Goal: Information Seeking & Learning: Learn about a topic

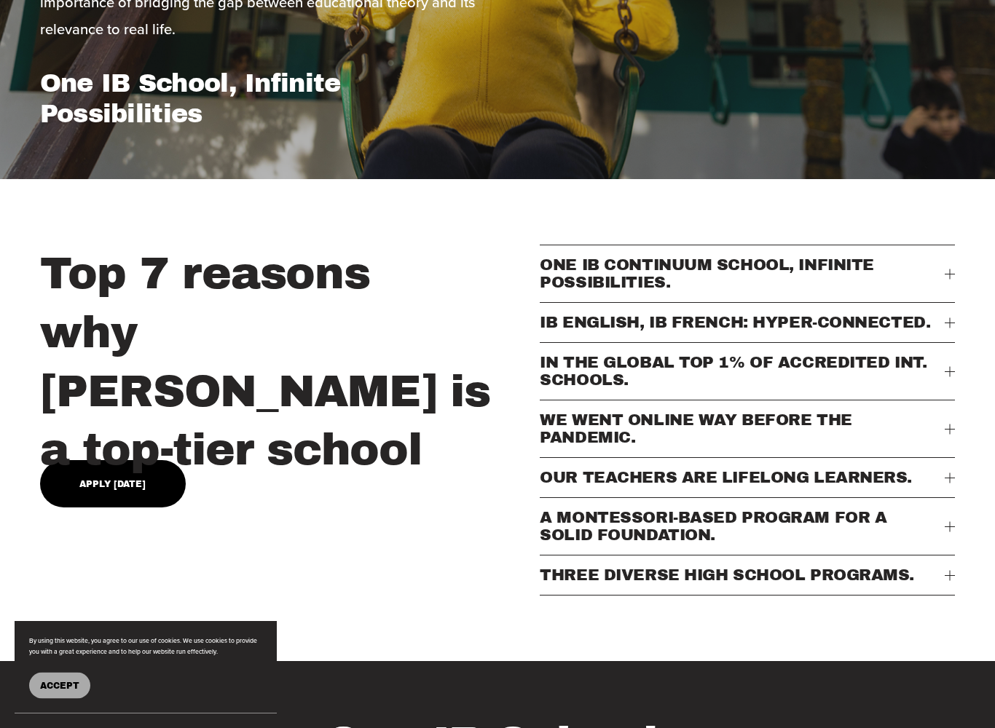
scroll to position [401, 0]
click at [964, 379] on div "Top 7 reasons why [PERSON_NAME] is a top-tier school ONE IB CONTINUUM SCHOOL, I…" at bounding box center [497, 420] width 995 height 351
click at [949, 376] on div at bounding box center [949, 371] width 1 height 10
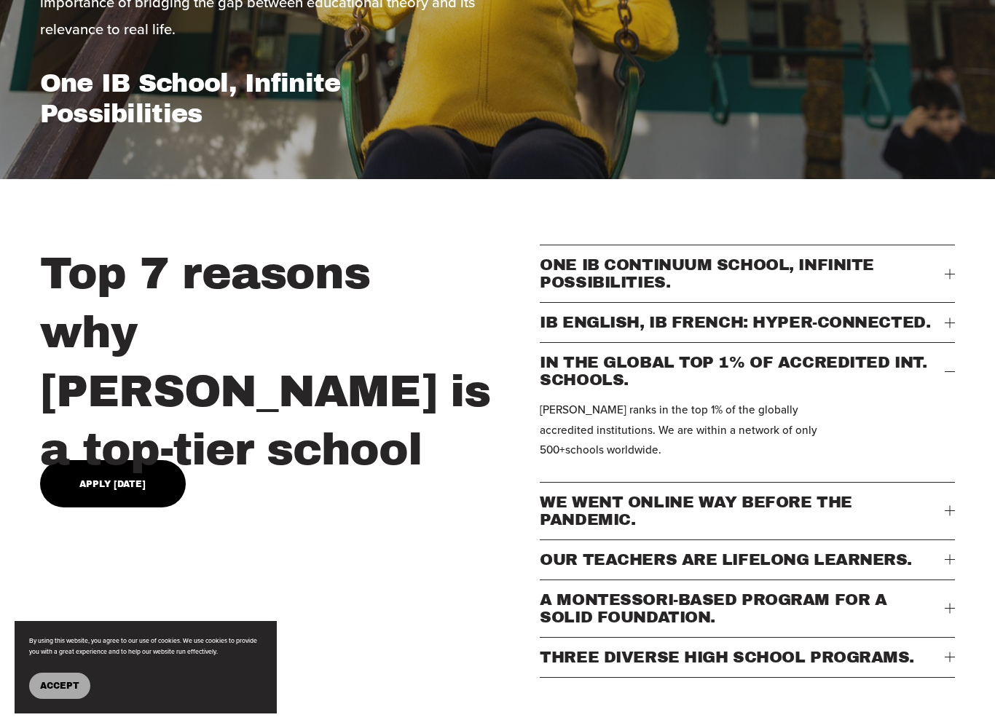
click at [953, 379] on button "IN THE GLOBAL TOP 1% OF ACCREDITED INT. SCHOOLS." at bounding box center [747, 371] width 415 height 57
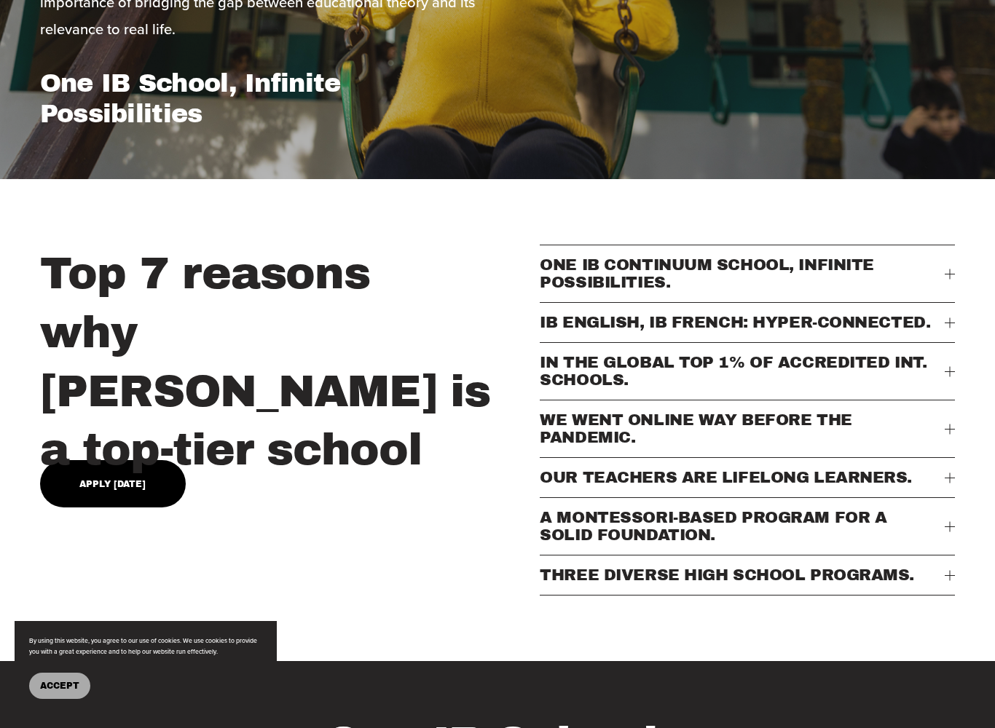
click at [926, 335] on button "IB ENGLISH, IB FRENCH: HYPER-CONNECTED." at bounding box center [747, 322] width 415 height 39
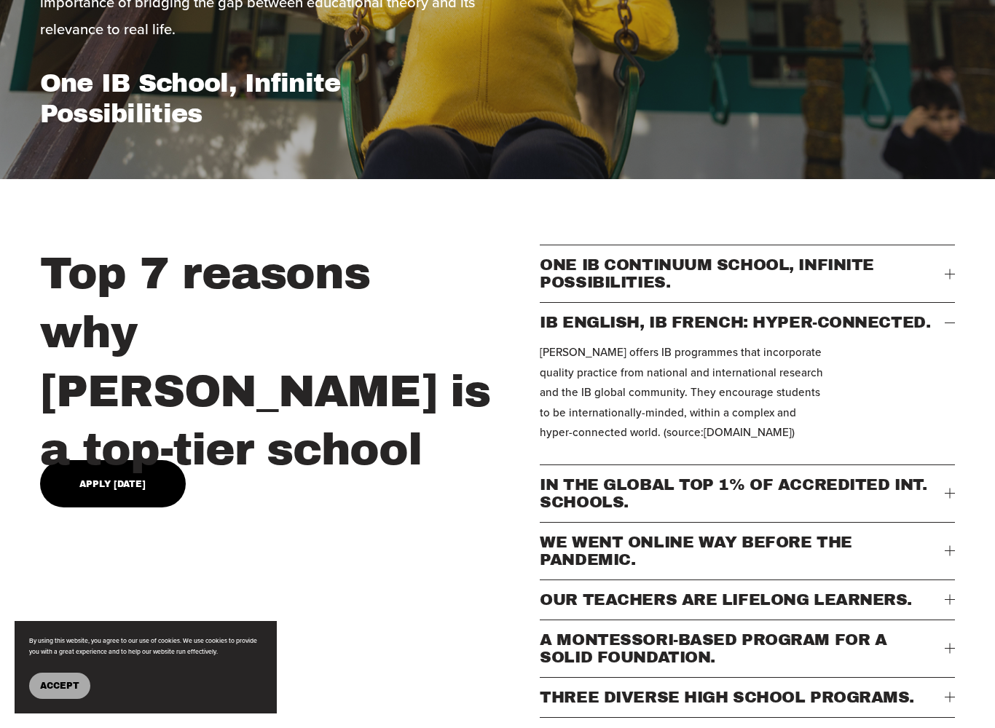
click at [930, 329] on span "IB ENGLISH, IB FRENCH: HYPER-CONNECTED." at bounding box center [742, 322] width 405 height 17
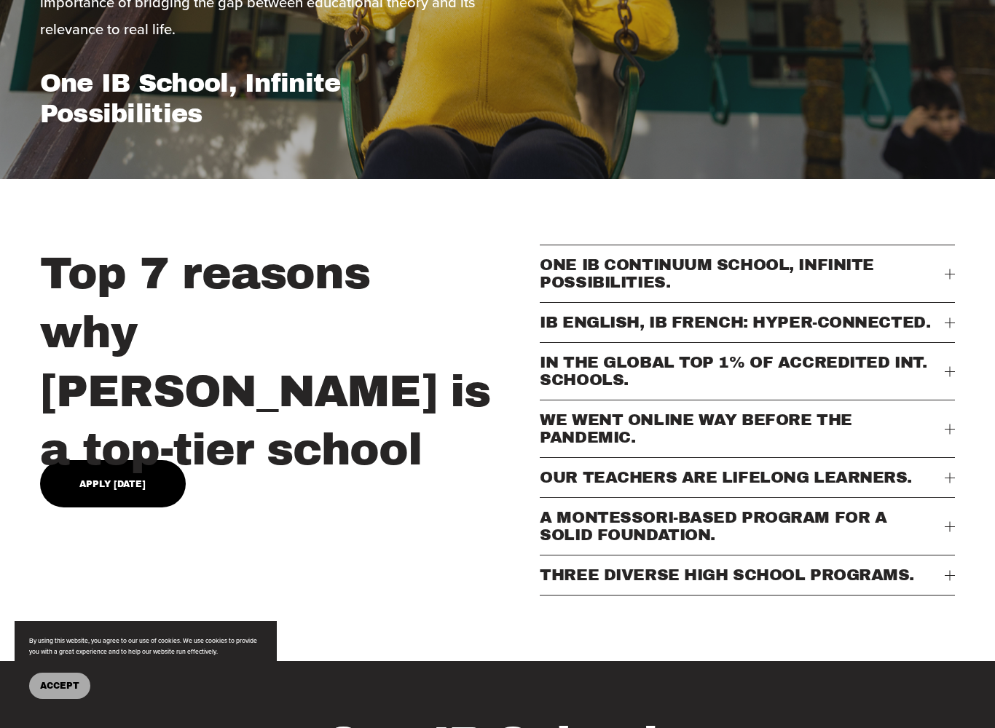
click at [912, 416] on span "WE WENT ONLINE WAY BEFORE THE PANDEMIC." at bounding box center [742, 428] width 405 height 35
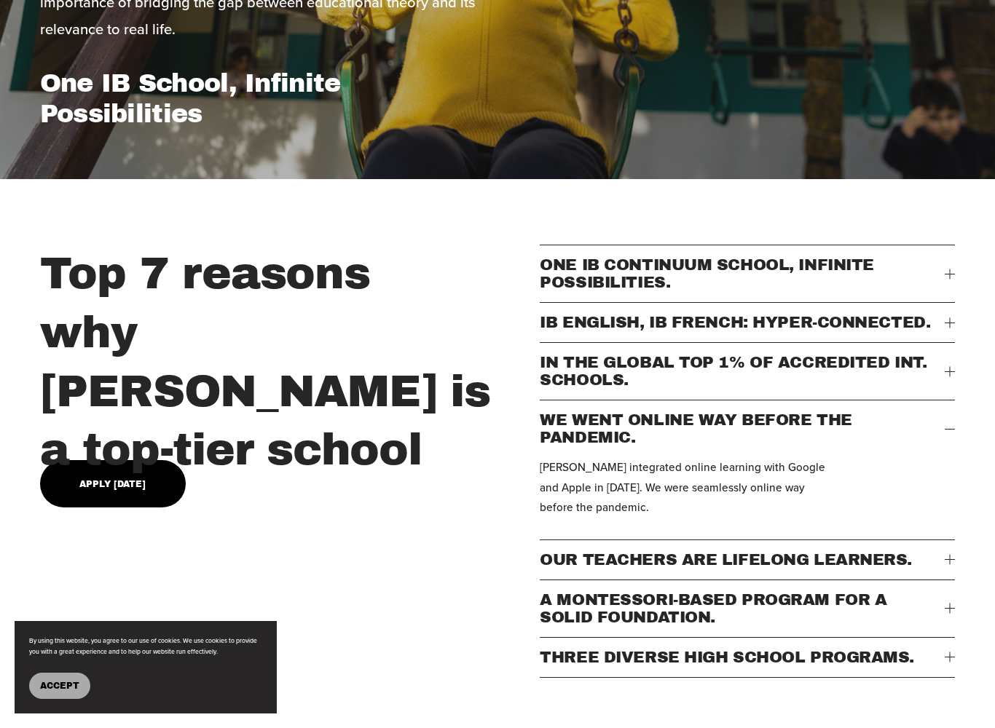
click at [927, 420] on span "WE WENT ONLINE WAY BEFORE THE PANDEMIC." at bounding box center [742, 428] width 405 height 35
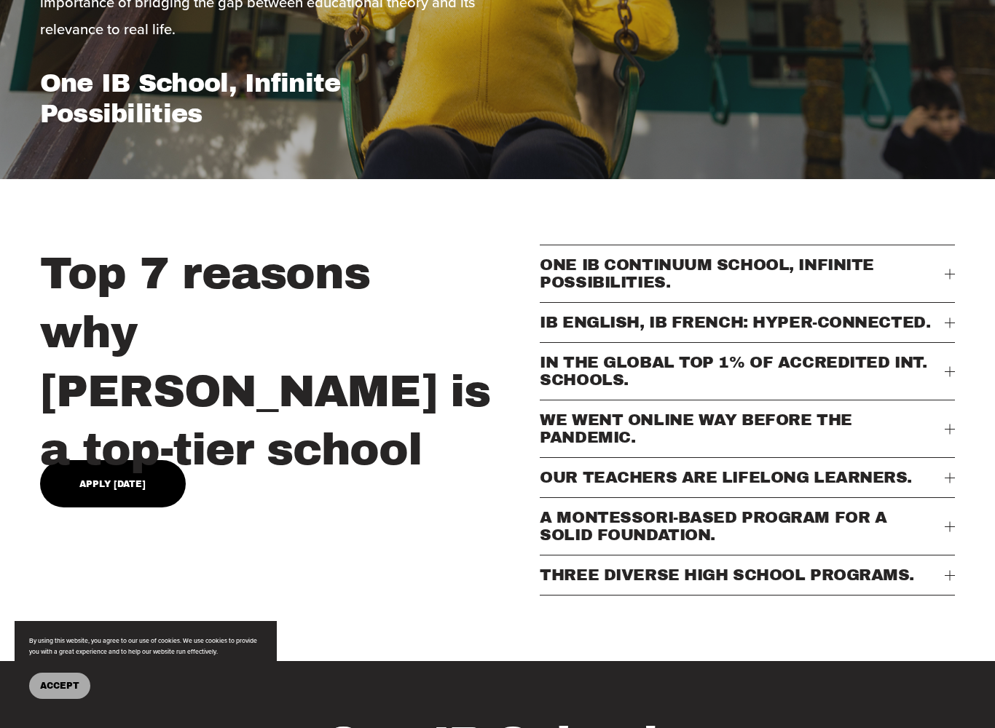
click at [934, 457] on button "WE WENT ONLINE WAY BEFORE THE PANDEMIC." at bounding box center [747, 428] width 415 height 57
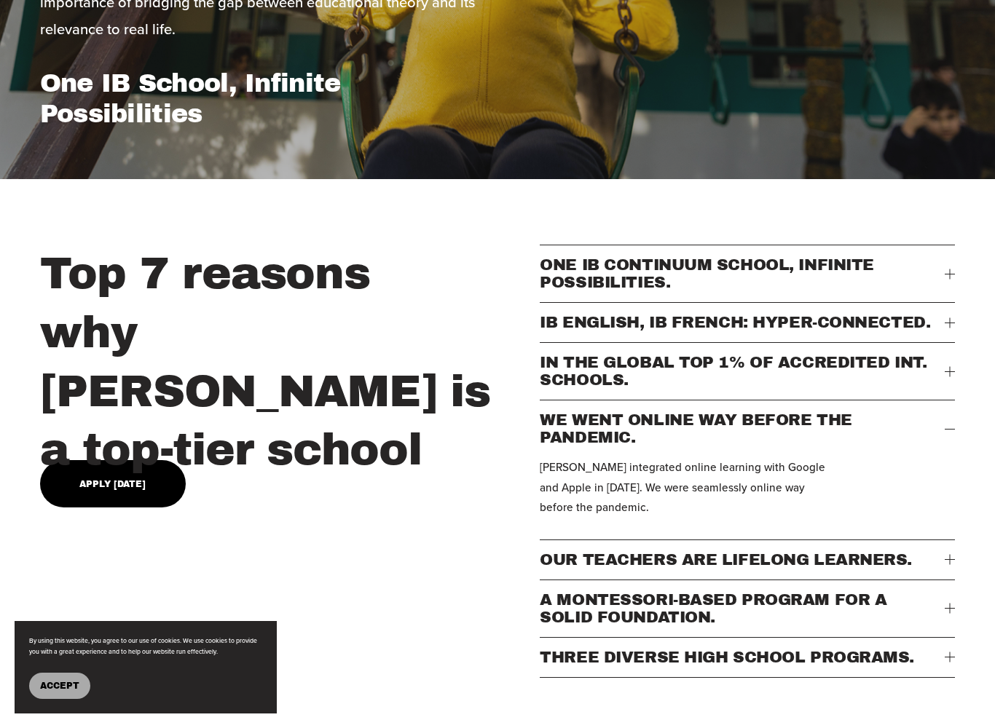
click at [929, 436] on span "WE WENT ONLINE WAY BEFORE THE PANDEMIC." at bounding box center [742, 428] width 405 height 35
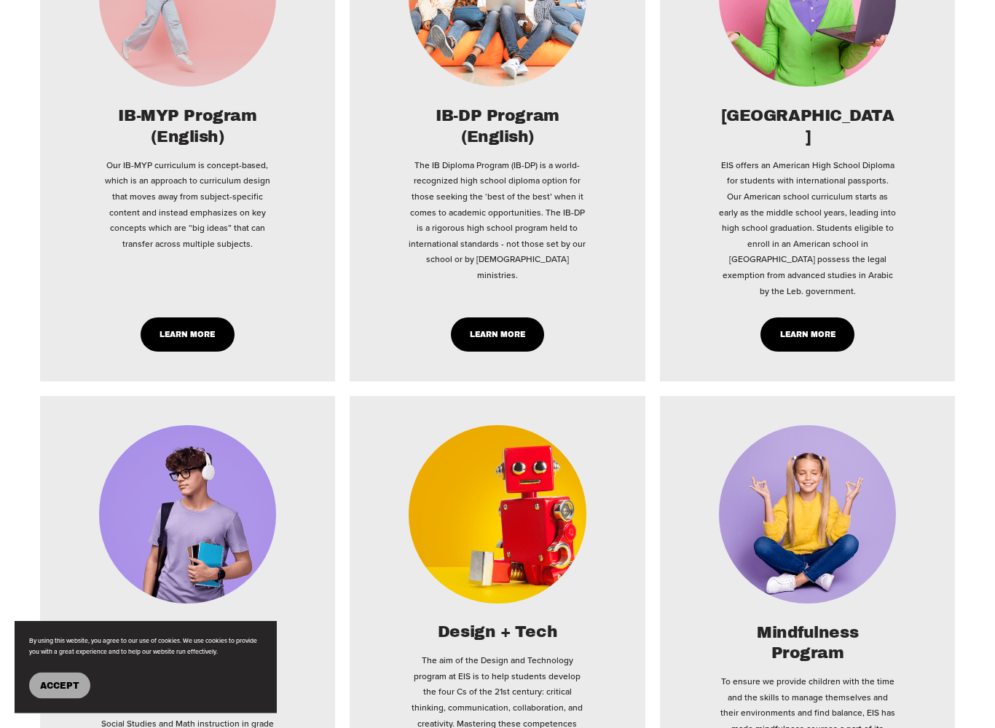
scroll to position [2892, 0]
click at [807, 144] on h2 "[GEOGRAPHIC_DATA]" at bounding box center [807, 127] width 177 height 42
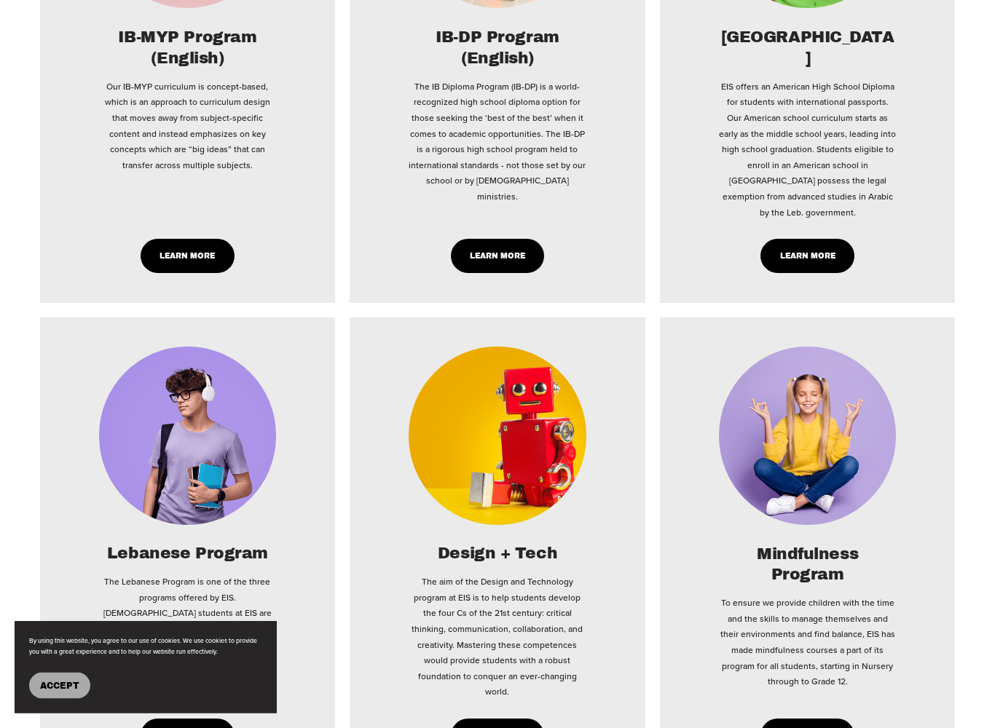
scroll to position [2971, 0]
click at [826, 239] on link "Learn More" at bounding box center [807, 256] width 94 height 34
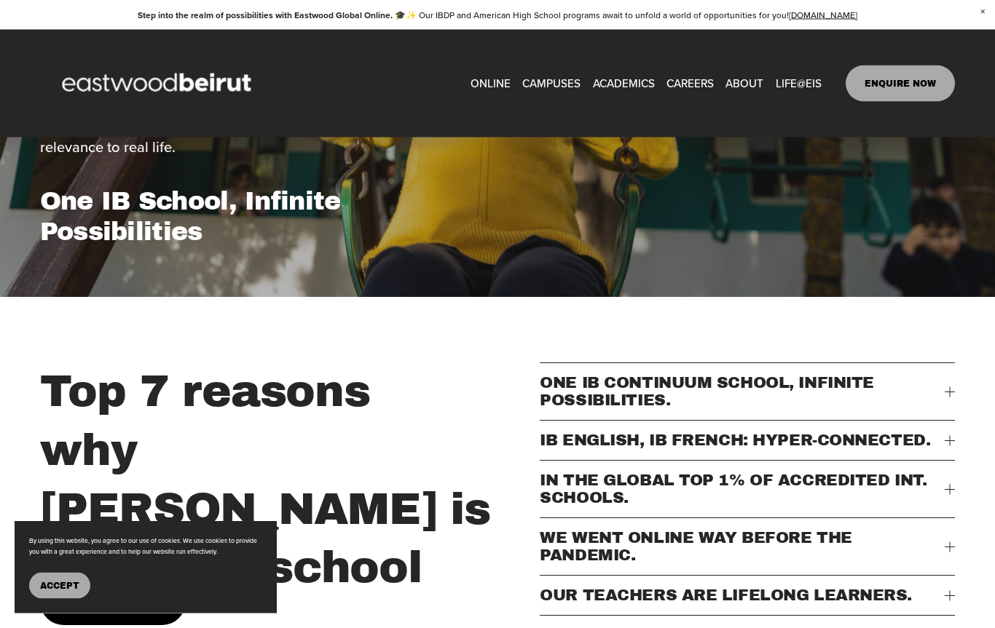
scroll to position [283, 0]
click at [374, 368] on h2 "Top 7 reasons why [PERSON_NAME] is a top-tier school" at bounding box center [286, 480] width 492 height 235
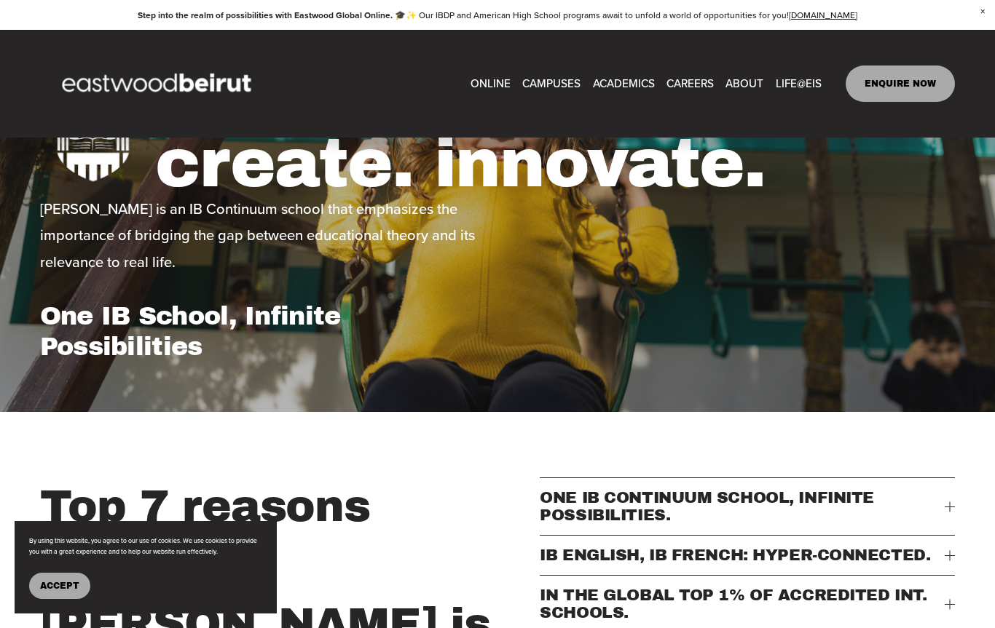
scroll to position [0, 0]
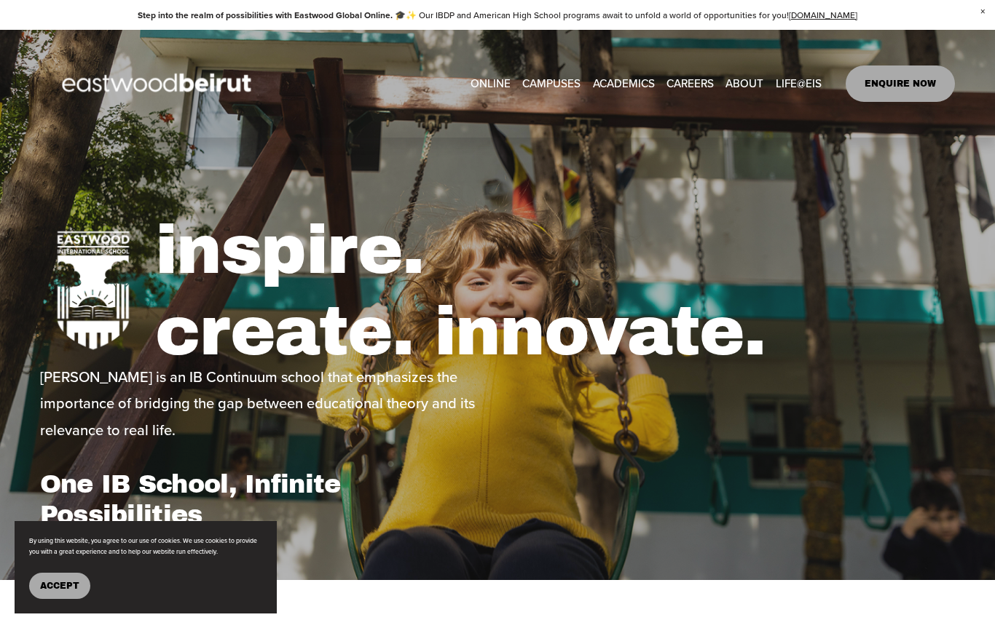
type input "*****"
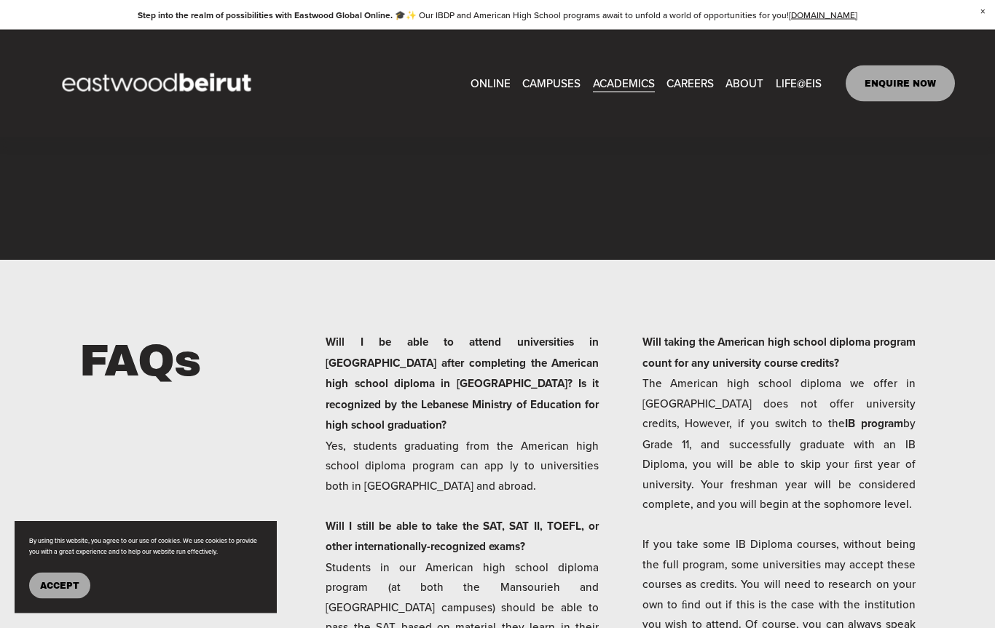
scroll to position [3018, 0]
